Goal: Task Accomplishment & Management: Use online tool/utility

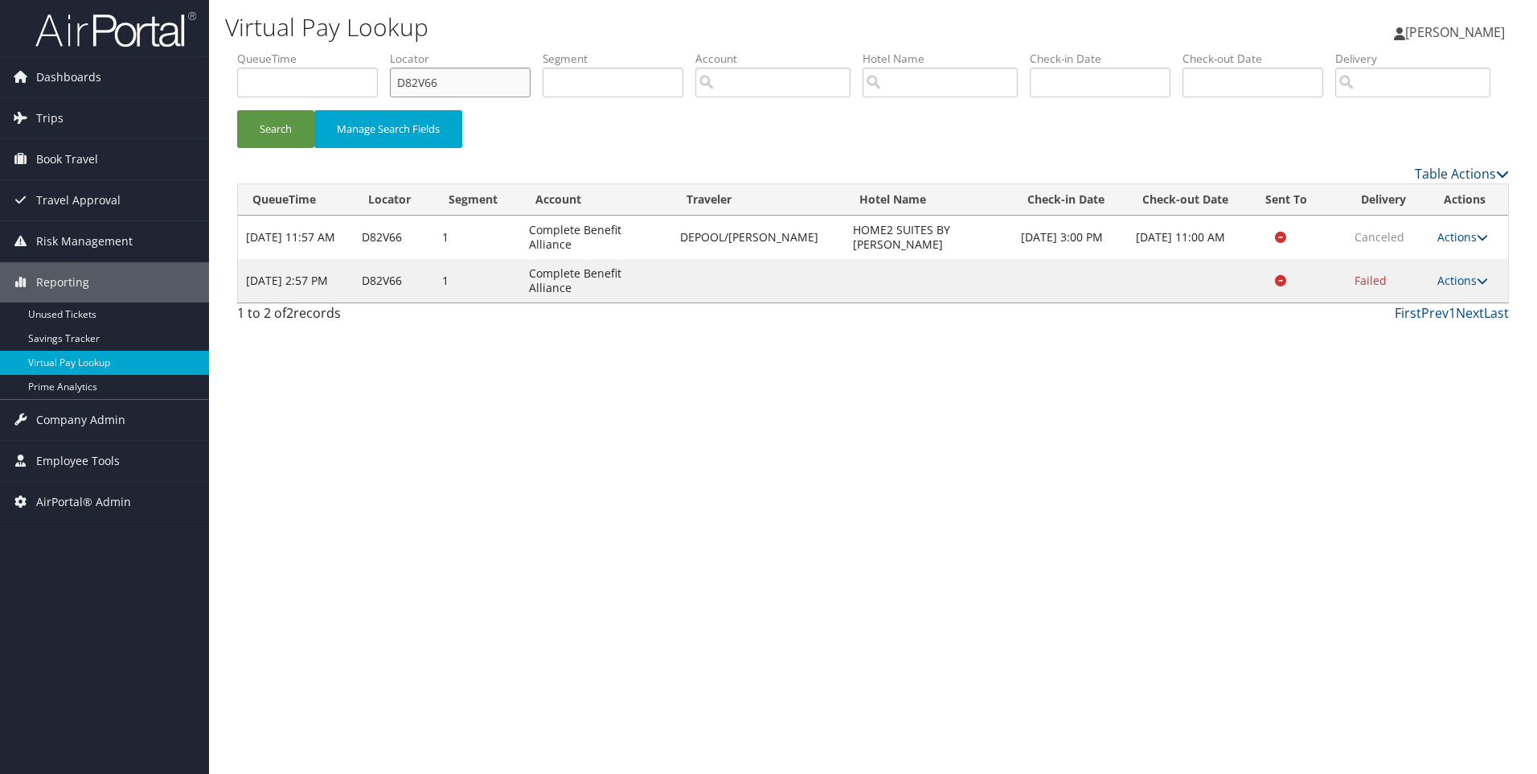
click at [306, 51] on ul "QueueTime Locator D82V66 Segment Account Traveler Hotel Name Check-in Date Chec…" at bounding box center [873, 51] width 1272 height 0
paste input "M9DB2"
type input "DM9DB2"
click at [237, 110] on button "Search" at bounding box center [275, 129] width 77 height 38
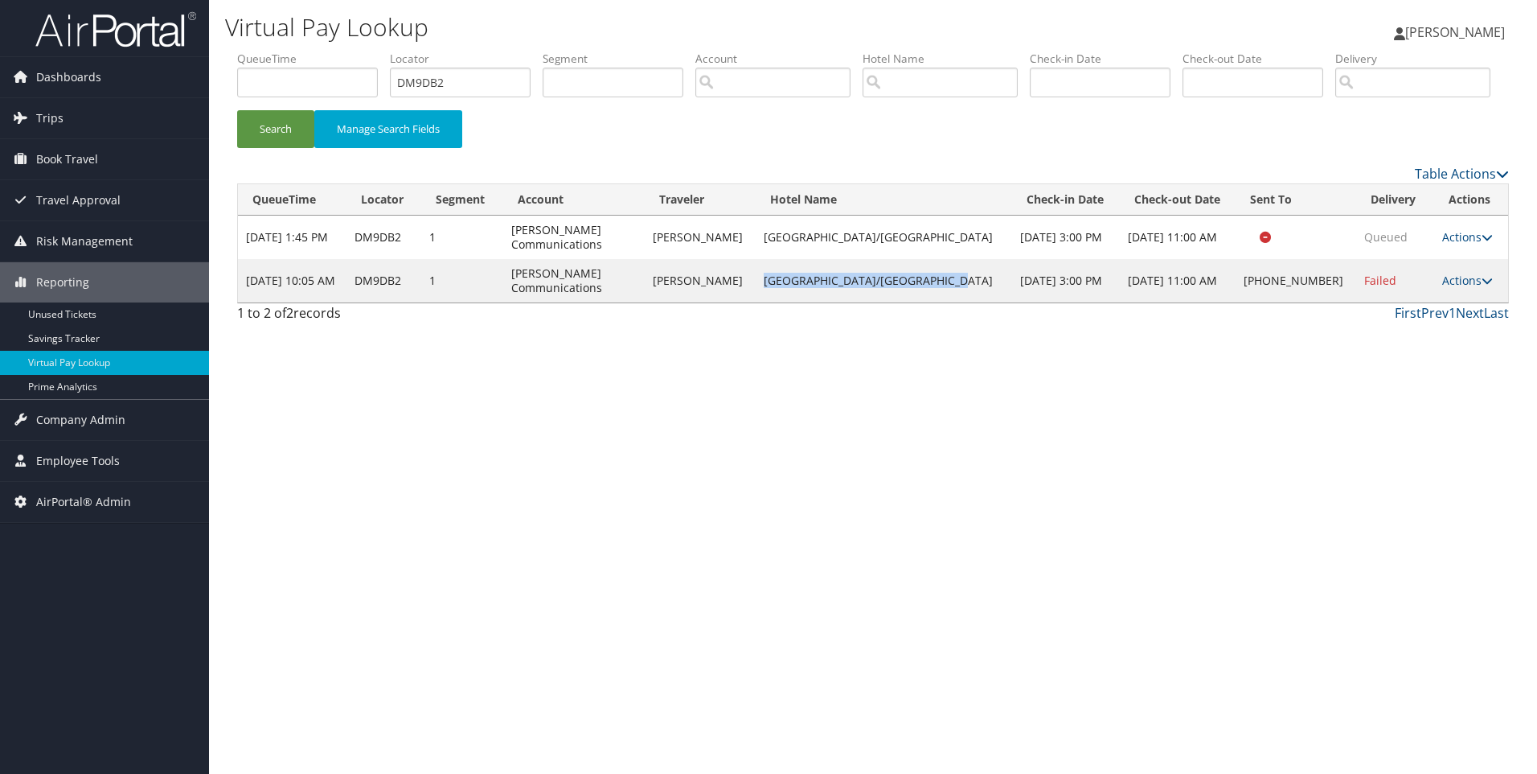
drag, startPoint x: 930, startPoint y: 351, endPoint x: 799, endPoint y: 336, distance: 131.1
click at [799, 302] on td "[GEOGRAPHIC_DATA]/[GEOGRAPHIC_DATA]" at bounding box center [884, 280] width 257 height 43
copy td "[GEOGRAPHIC_DATA]/[GEOGRAPHIC_DATA]"
click at [1455, 288] on link "Actions" at bounding box center [1468, 280] width 51 height 15
click at [1412, 318] on link "Resend" at bounding box center [1411, 303] width 138 height 27
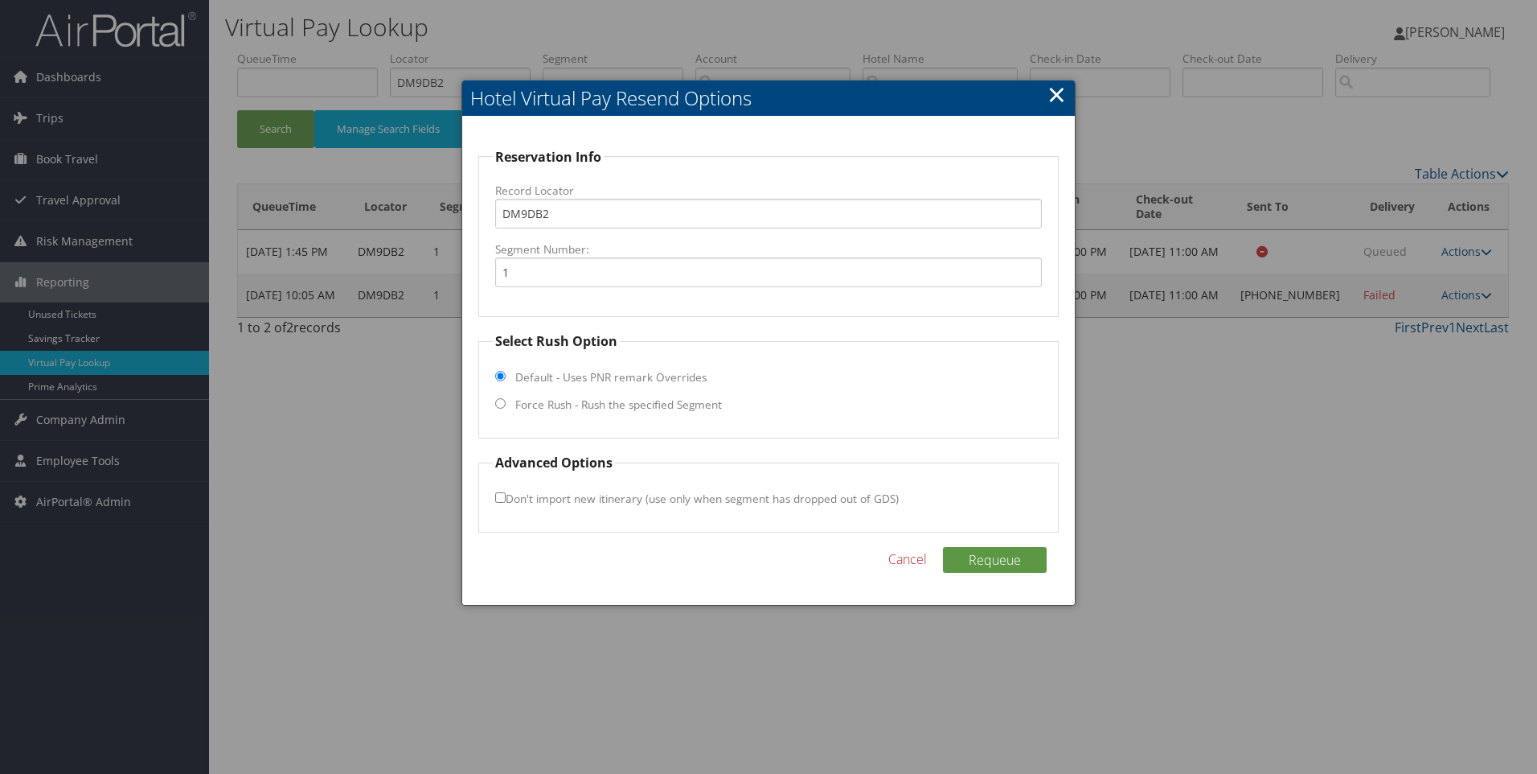
click at [618, 409] on label "Force Rush - Rush the specified Segment" at bounding box center [618, 404] width 207 height 16
click at [506, 408] on input "Force Rush - Rush the specified Segment" at bounding box center [500, 403] width 10 height 10
radio input "true"
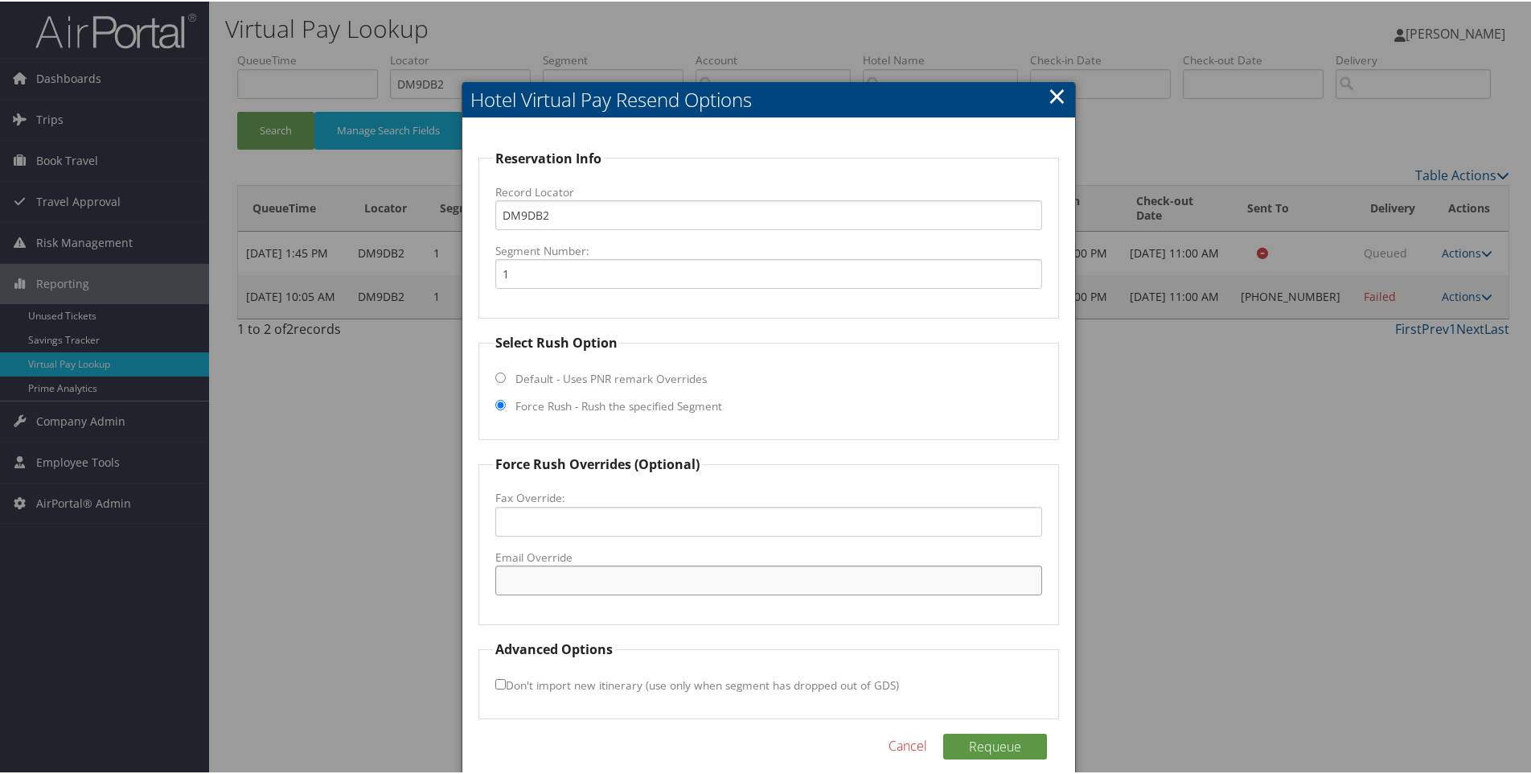
click at [534, 573] on input "Email Override" at bounding box center [769, 579] width 548 height 30
paste input "[EMAIL_ADDRESS][DOMAIN_NAME]"
type input "[EMAIL_ADDRESS][DOMAIN_NAME]"
click at [1023, 741] on button "Requeue" at bounding box center [995, 745] width 104 height 26
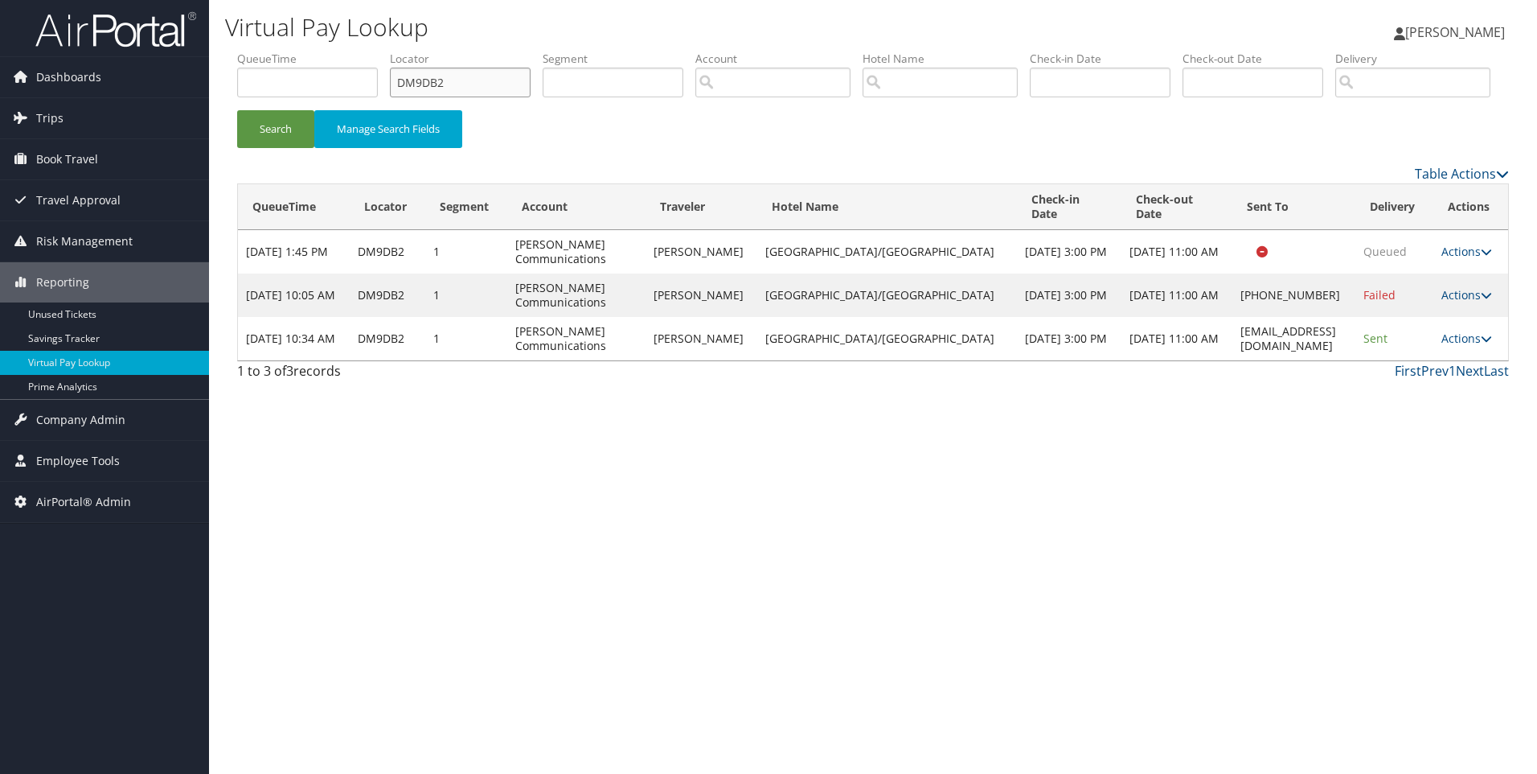
drag, startPoint x: 458, startPoint y: 81, endPoint x: 237, endPoint y: 100, distance: 221.9
click at [237, 51] on ul "QueueTime Locator DM9DB2 Segment Account Traveler Hotel Name Check-in Date Chec…" at bounding box center [873, 51] width 1272 height 0
paste input "JR1C5"
type input "DJR1C5"
click at [237, 110] on button "Search" at bounding box center [275, 129] width 77 height 38
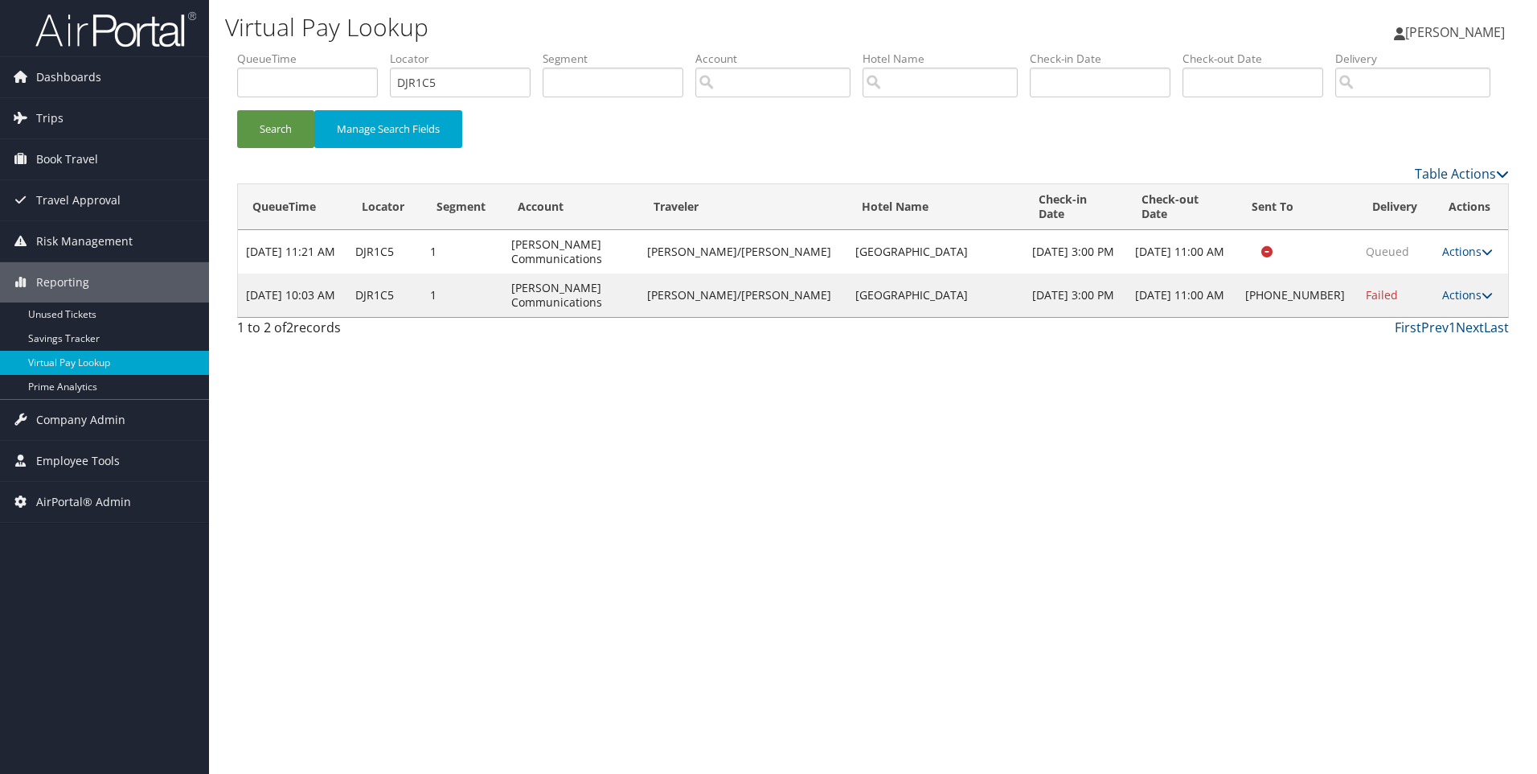
drag, startPoint x: 1003, startPoint y: 343, endPoint x: 831, endPoint y: 347, distance: 171.3
click at [848, 317] on td "[GEOGRAPHIC_DATA]" at bounding box center [937, 294] width 178 height 43
copy td "ourtyard [GEOGRAPHIC_DATA]"
click at [1451, 302] on link "Actions" at bounding box center [1468, 294] width 51 height 15
click at [1414, 318] on link "Resend" at bounding box center [1414, 303] width 138 height 27
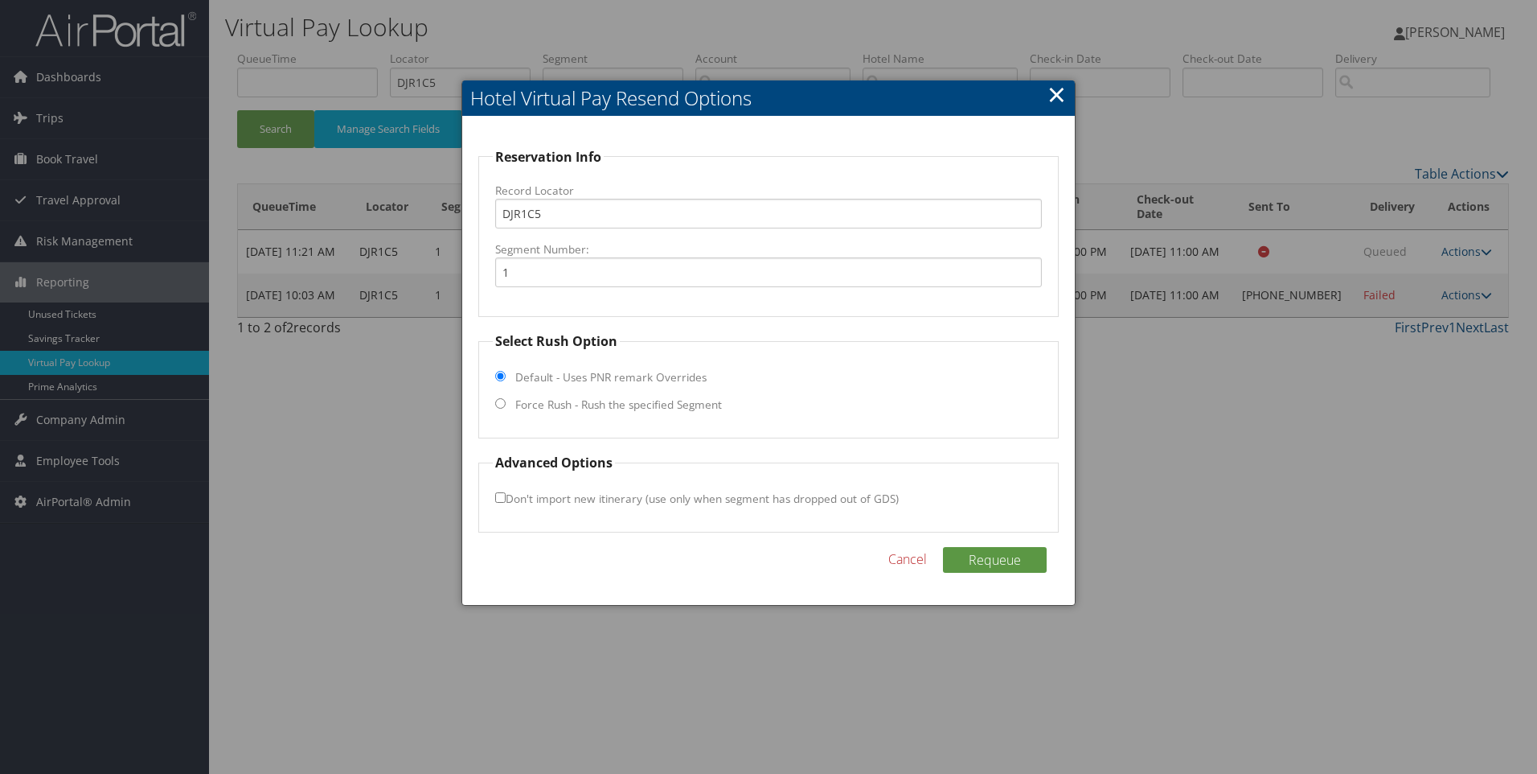
click at [501, 407] on input "Force Rush - Rush the specified Segment" at bounding box center [500, 403] width 10 height 10
radio input "true"
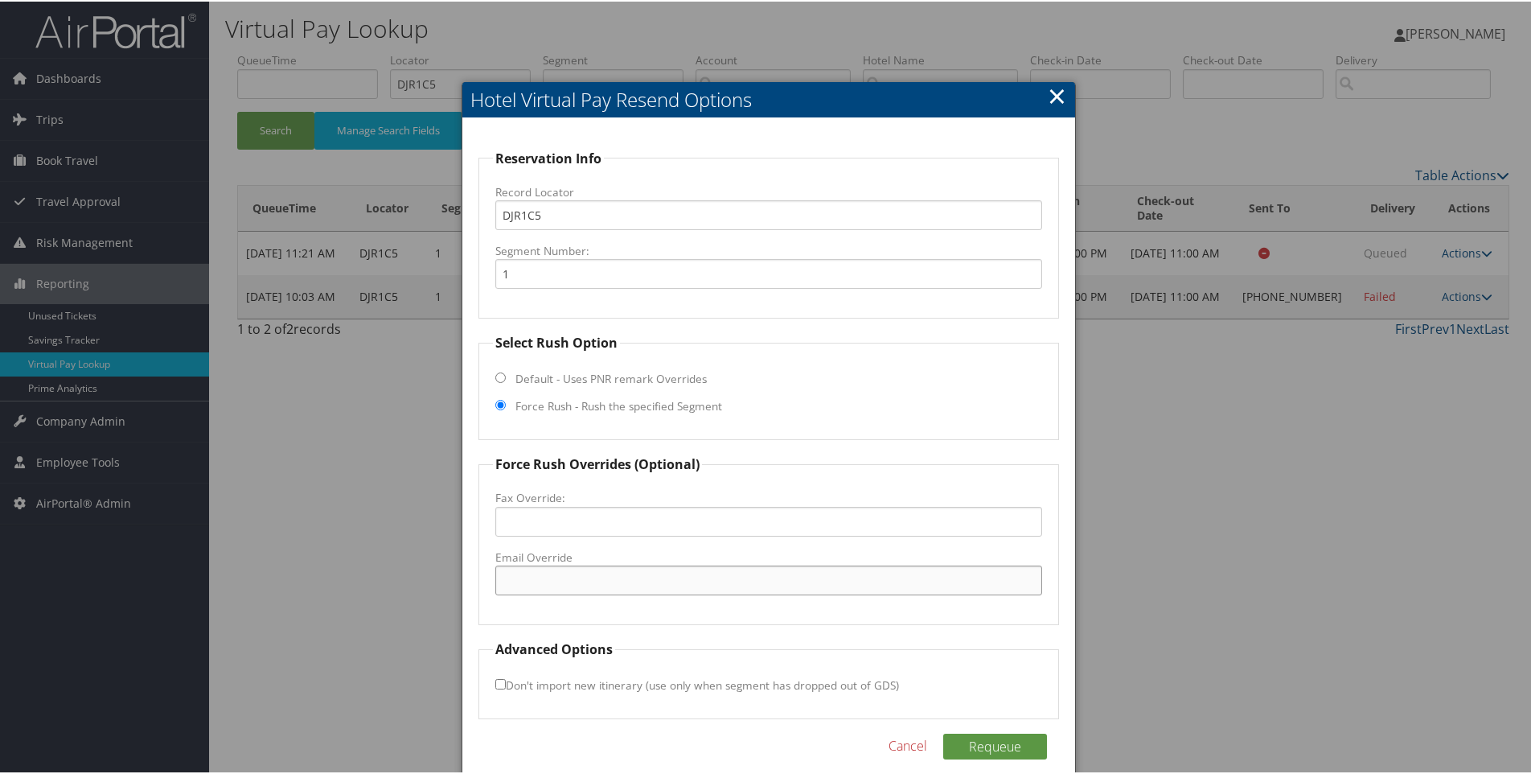
click at [544, 586] on input "Email Override" at bounding box center [769, 579] width 548 height 30
paste input "[EMAIL_ADDRESS][DOMAIN_NAME]"
type input "[EMAIL_ADDRESS][DOMAIN_NAME]"
click at [962, 730] on div "Reservation Info Record Locator DJR1C5 Segment Number: 1 Select Rush Option Def…" at bounding box center [769, 454] width 614 height 674
drag, startPoint x: 965, startPoint y: 742, endPoint x: 624, endPoint y: 595, distance: 371.3
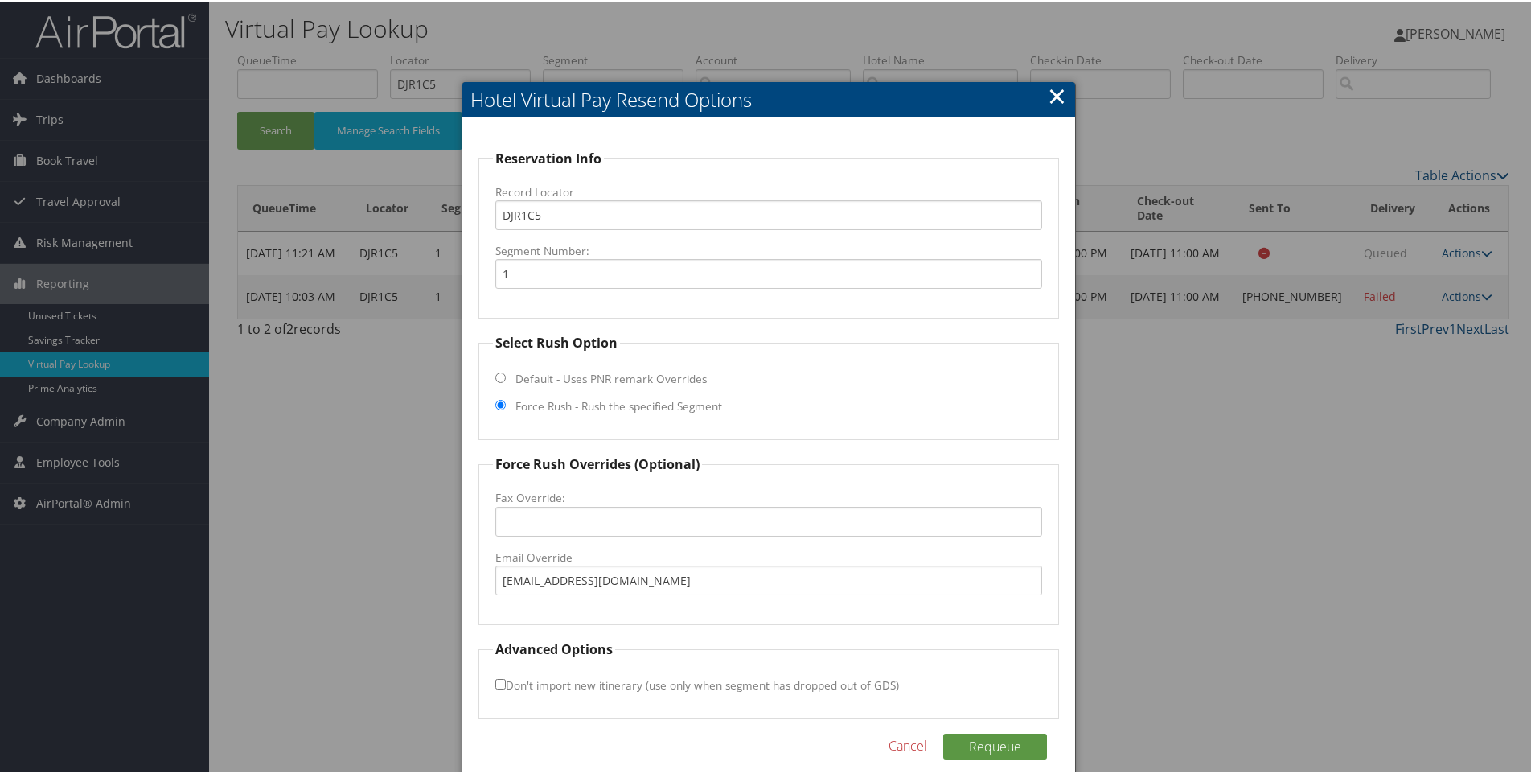
click at [624, 595] on fieldset "Force Rush Overrides (Optional) Fax Override: Email Override [EMAIL_ADDRESS][DO…" at bounding box center [768, 538] width 581 height 170
click at [972, 745] on button "Requeue" at bounding box center [995, 745] width 104 height 26
